Goal: Information Seeking & Learning: Learn about a topic

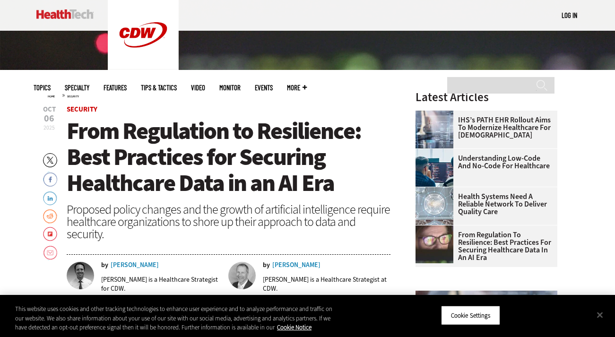
scroll to position [230, 0]
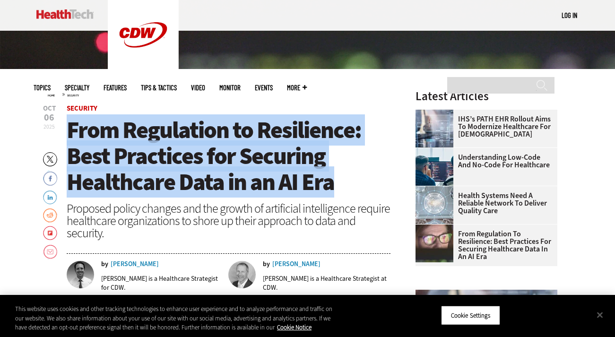
drag, startPoint x: 331, startPoint y: 184, endPoint x: 69, endPoint y: 135, distance: 266.7
click at [69, 135] on span "From Regulation to Resilience: Best Practices for Securing Healthcare Data in a…" at bounding box center [214, 155] width 295 height 83
copy span "From Regulation to Resilience: Best Practices for Securing Healthcare Data in a…"
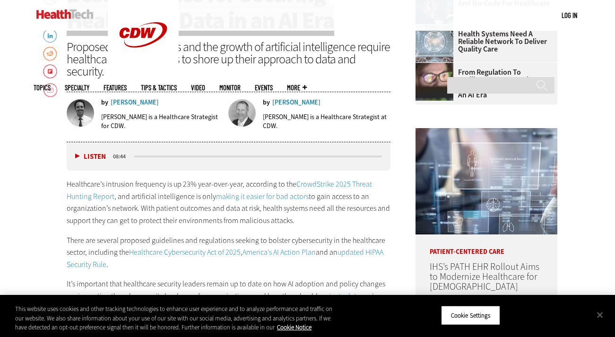
scroll to position [398, 0]
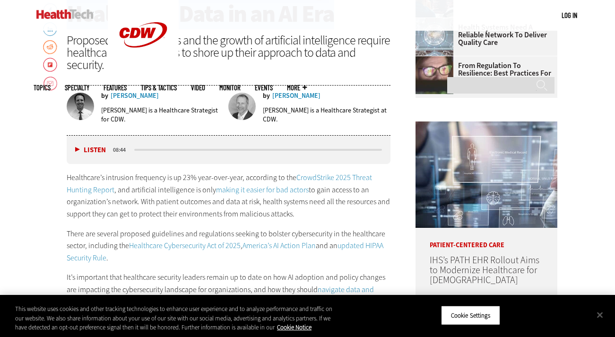
click at [138, 258] on p "There are several proposed guidelines and regulations seeking to bolster cybers…" at bounding box center [229, 246] width 324 height 36
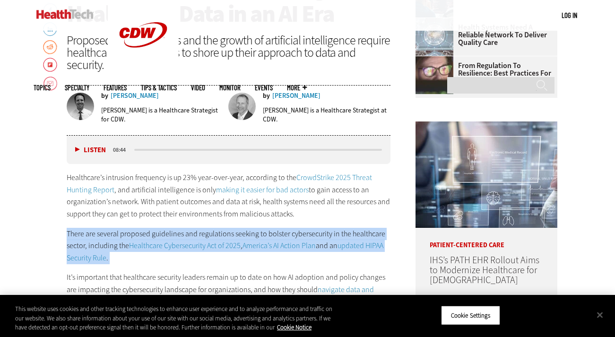
drag, startPoint x: 138, startPoint y: 258, endPoint x: 69, endPoint y: 238, distance: 71.8
click at [69, 238] on p "There are several proposed guidelines and regulations seeking to bolster cybers…" at bounding box center [229, 246] width 324 height 36
copy div "There are several proposed guidelines and regulations seeking to bolster cybers…"
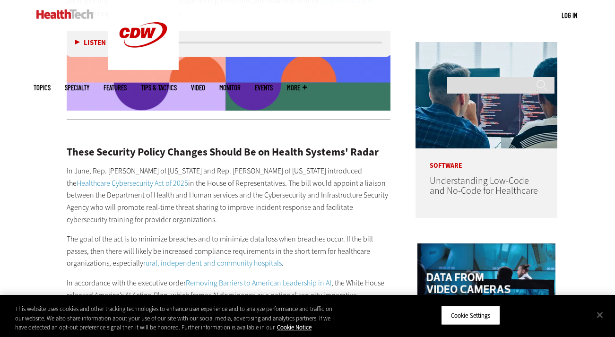
scroll to position [686, 0]
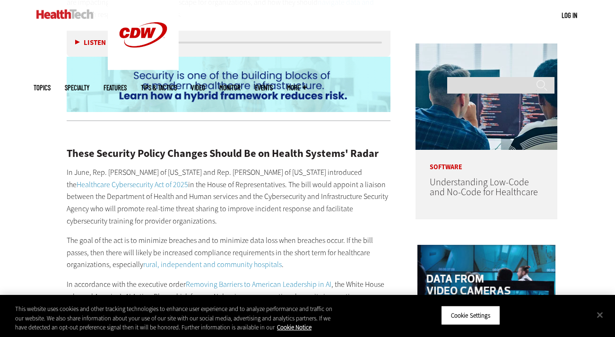
drag, startPoint x: 144, startPoint y: 219, endPoint x: 60, endPoint y: 174, distance: 95.0
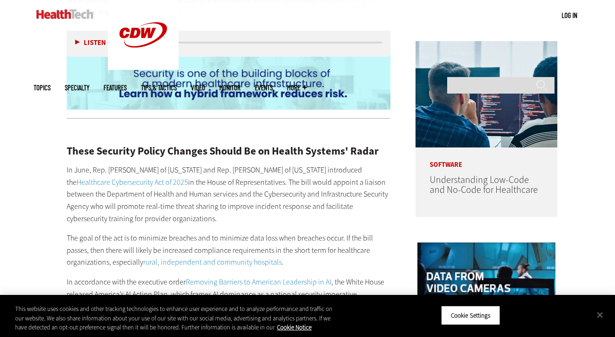
copy p "In June, Rep. [PERSON_NAME] of [US_STATE] and Rep. [PERSON_NAME] of [US_STATE] …"
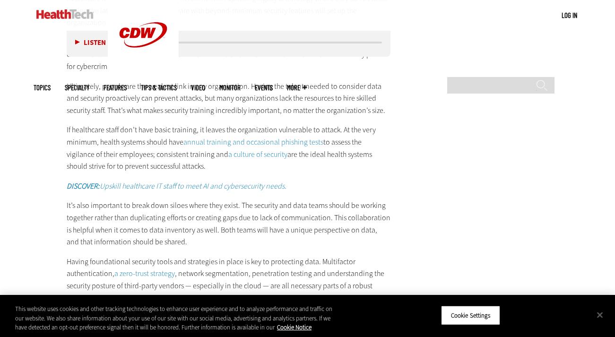
scroll to position [1743, 0]
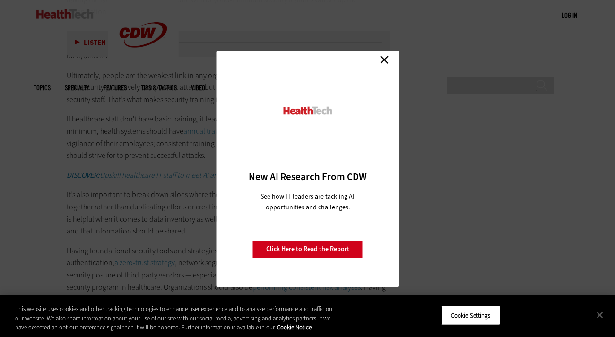
click at [384, 61] on link "Close" at bounding box center [384, 60] width 14 height 14
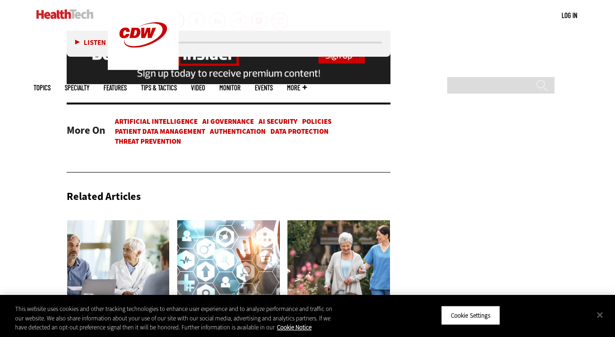
scroll to position [2257, 0]
